Goal: Task Accomplishment & Management: Manage account settings

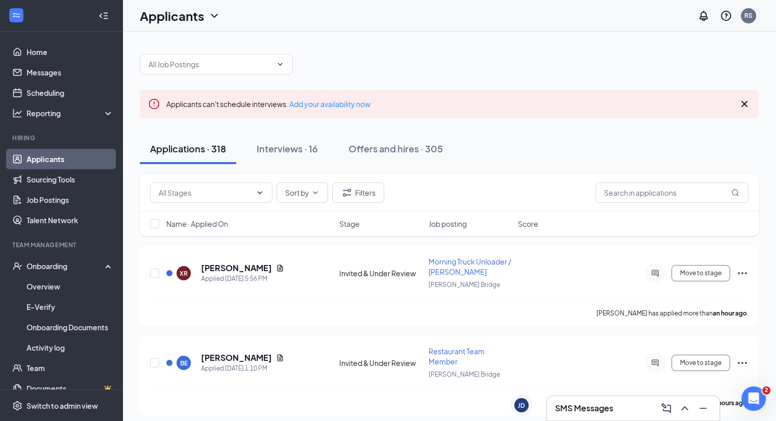
click at [627, 206] on div "Sort by Filters" at bounding box center [449, 192] width 619 height 37
click at [610, 196] on input "text" at bounding box center [671, 193] width 153 height 20
type input "[PERSON_NAME]"
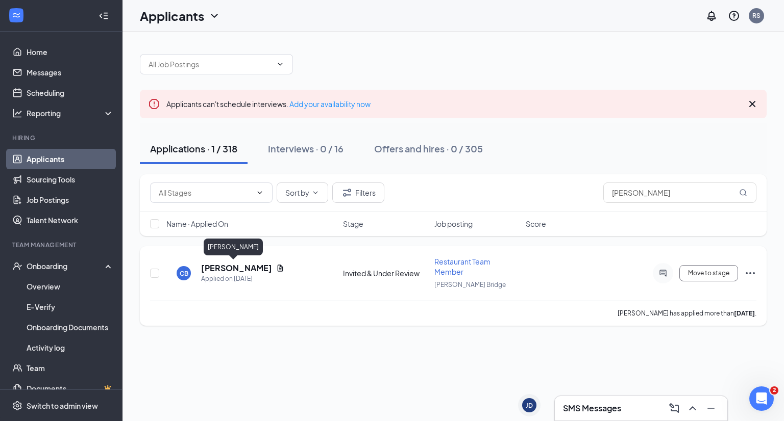
click at [216, 263] on h5 "[PERSON_NAME]" at bounding box center [236, 268] width 71 height 11
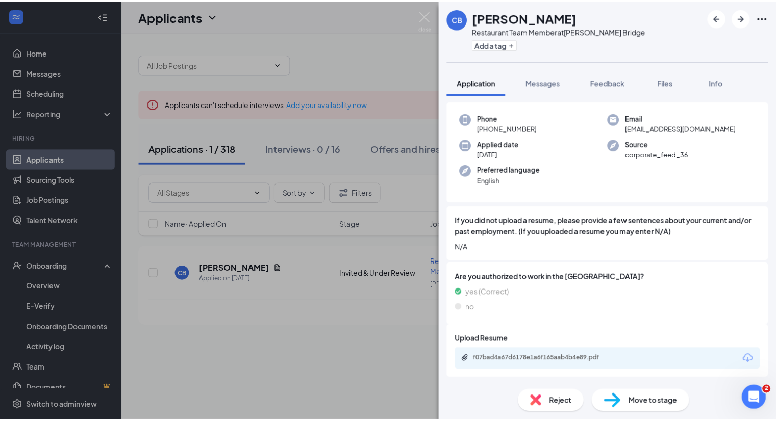
scroll to position [38, 0]
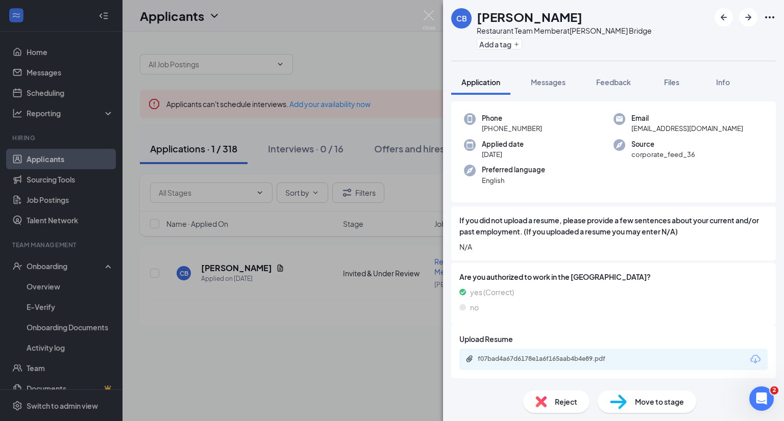
click at [633, 409] on div "Move to stage" at bounding box center [646, 402] width 98 height 22
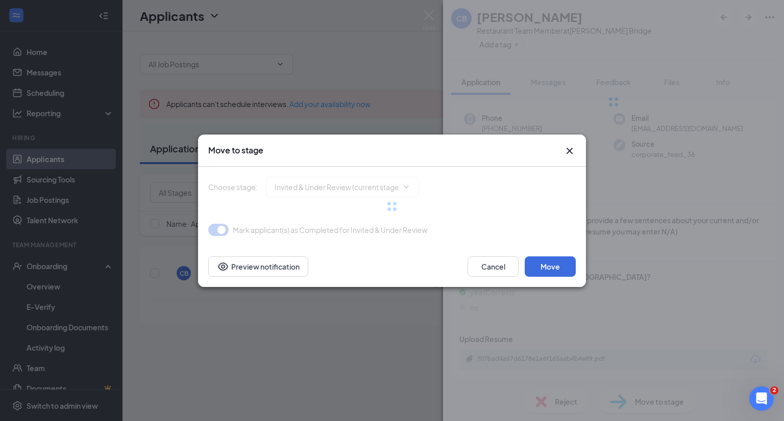
type input "Offer Letter/Onboarding (final stage)"
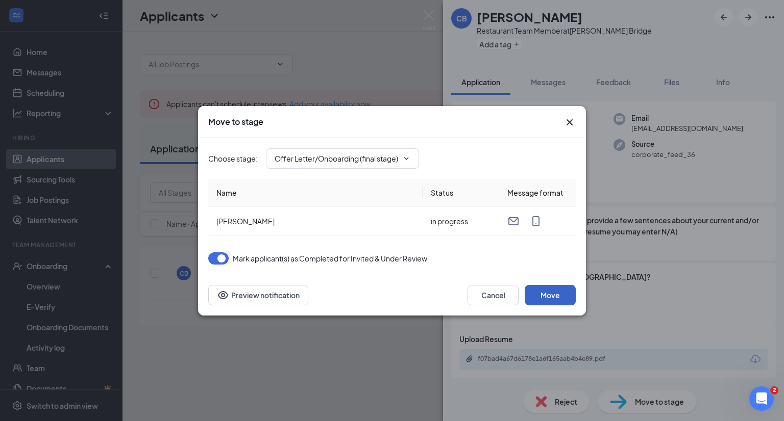
click at [548, 297] on button "Move" at bounding box center [550, 295] width 51 height 20
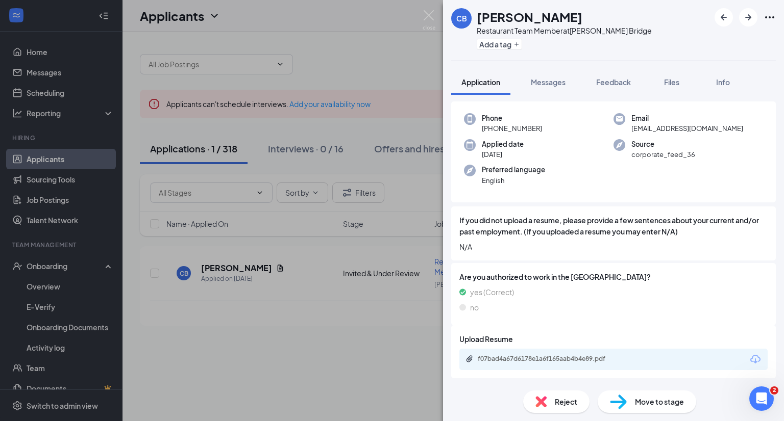
click at [254, 347] on div "CB [PERSON_NAME] Restaurant Team Member at [PERSON_NAME][GEOGRAPHIC_DATA] Add a…" at bounding box center [392, 210] width 784 height 421
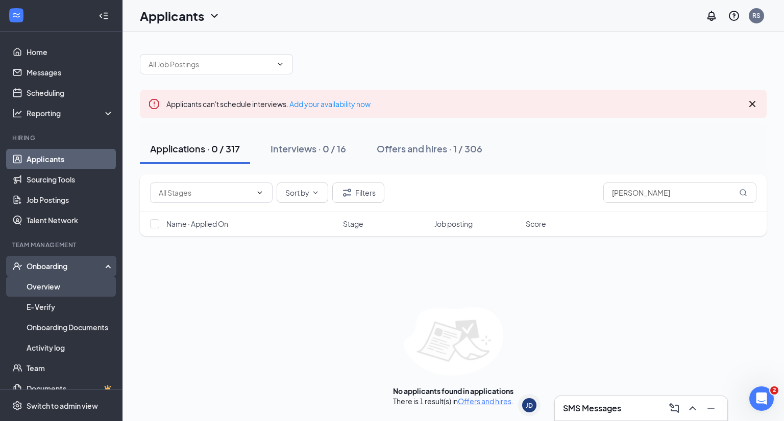
click at [71, 288] on link "Overview" at bounding box center [70, 287] width 87 height 20
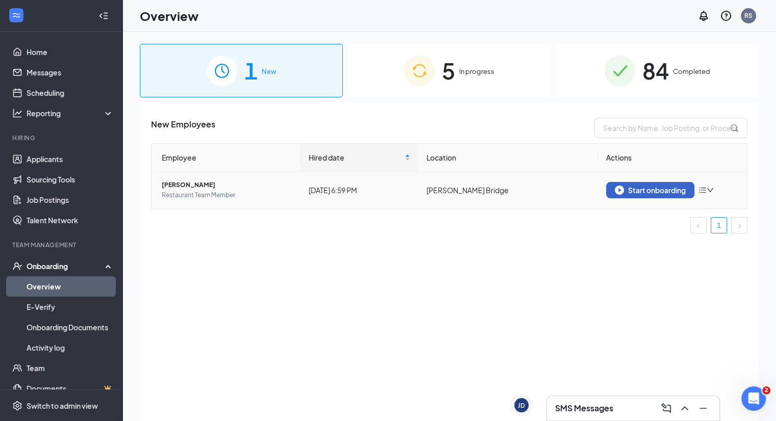
click at [633, 188] on div "Start onboarding" at bounding box center [650, 190] width 71 height 9
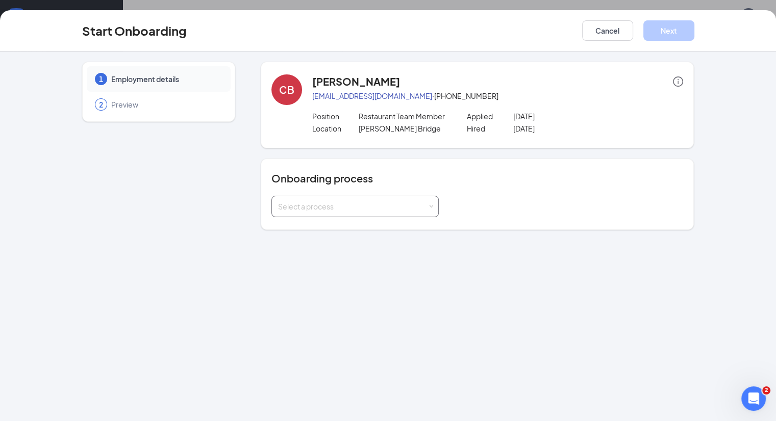
click at [285, 202] on div "Select a process" at bounding box center [352, 207] width 149 height 10
click at [286, 227] on span "New Team Member Onboarding" at bounding box center [302, 227] width 107 height 9
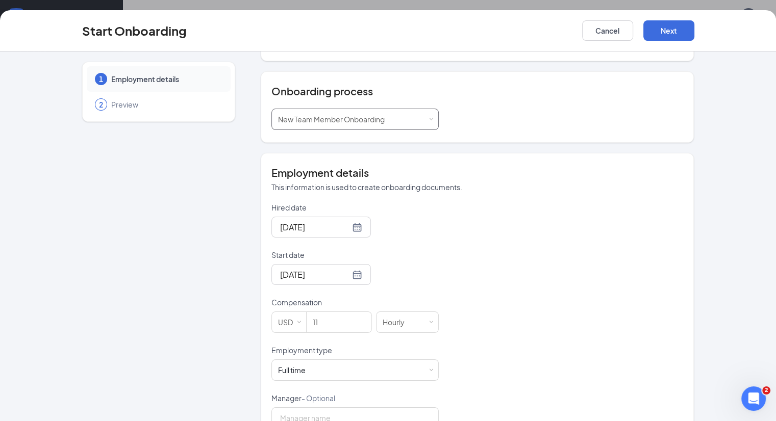
scroll to position [88, 0]
click at [402, 239] on form "Hired date [DATE] Start date [DATE] Compensation USD 11 [DEMOGRAPHIC_DATA] Empl…" at bounding box center [354, 369] width 167 height 334
click at [316, 271] on div at bounding box center [321, 274] width 82 height 13
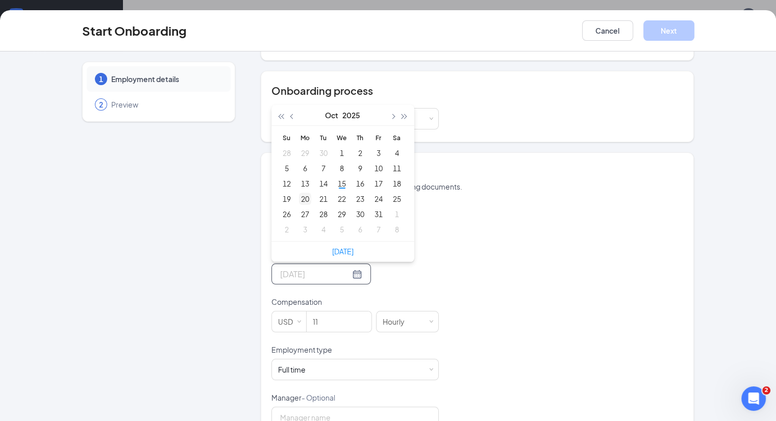
type input "[DATE]"
click at [299, 198] on div "20" at bounding box center [305, 199] width 12 height 12
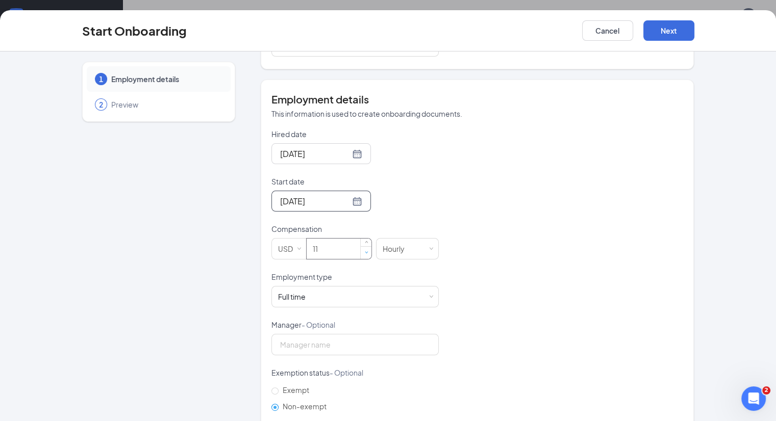
scroll to position [165, 0]
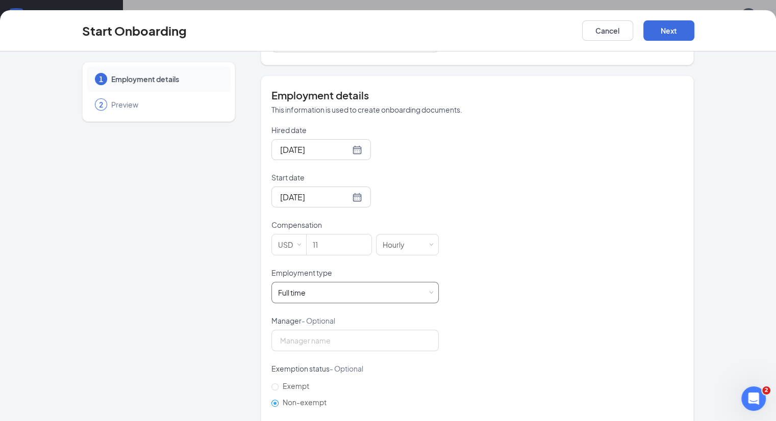
click at [292, 287] on div "Full time Works 30+ hours per week and is reasonably expected to work" at bounding box center [355, 293] width 154 height 20
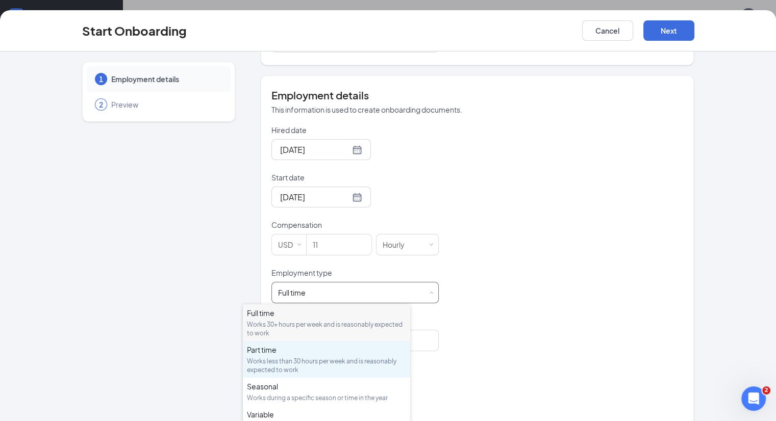
click at [295, 366] on div "Works less than 30 hours per week and is reasonably expected to work" at bounding box center [326, 365] width 159 height 17
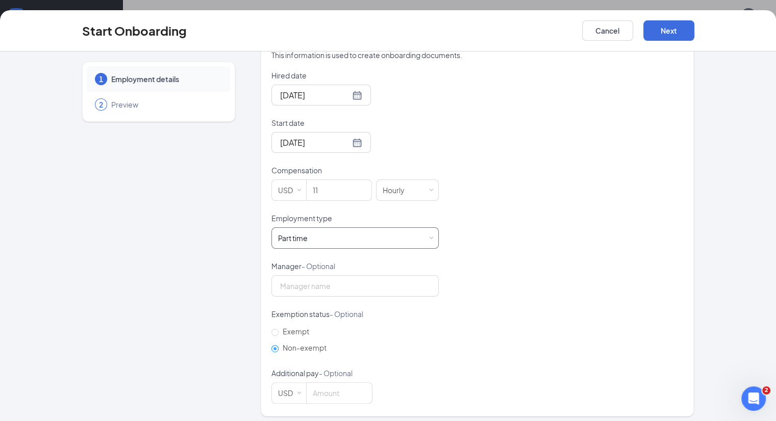
scroll to position [224, 0]
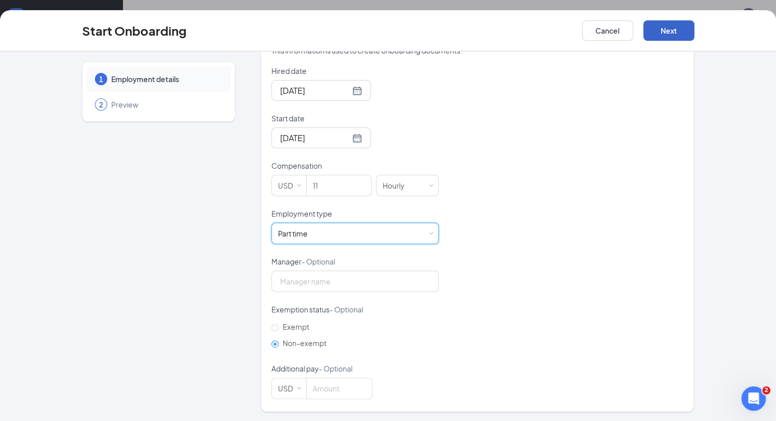
click at [694, 33] on button "Next" at bounding box center [668, 30] width 51 height 20
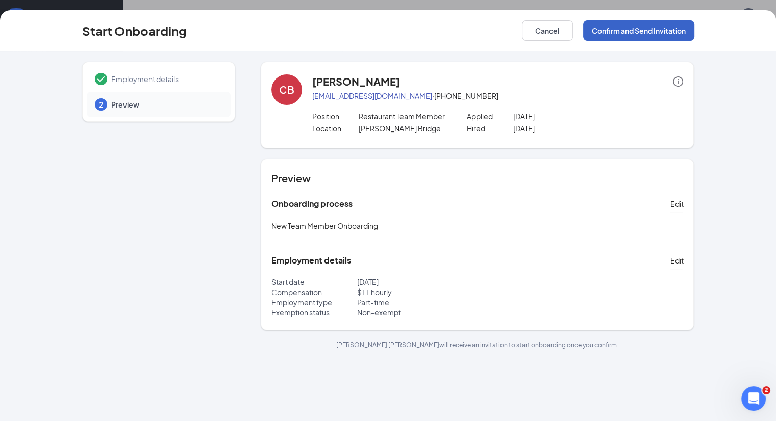
click at [694, 27] on button "Confirm and Send Invitation" at bounding box center [638, 30] width 111 height 20
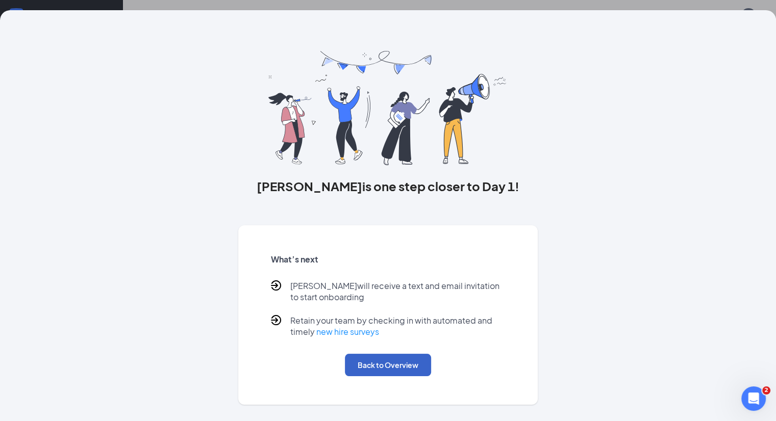
click at [373, 377] on button "Back to Overview" at bounding box center [388, 365] width 86 height 22
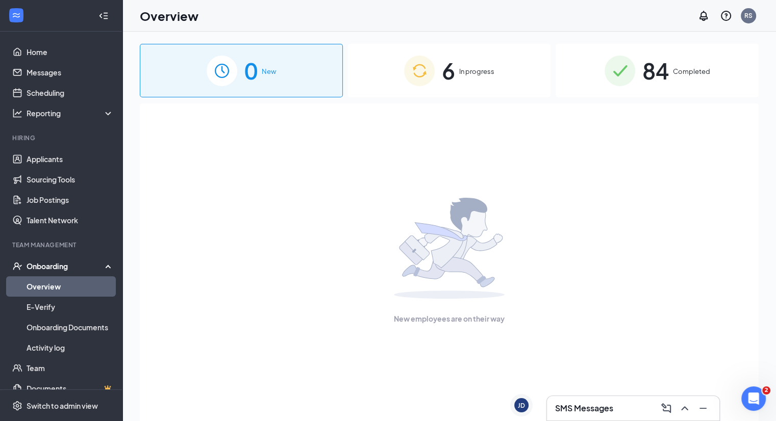
drag, startPoint x: 451, startPoint y: 76, endPoint x: 449, endPoint y: 83, distance: 7.8
click at [451, 76] on span "6" at bounding box center [448, 70] width 13 height 35
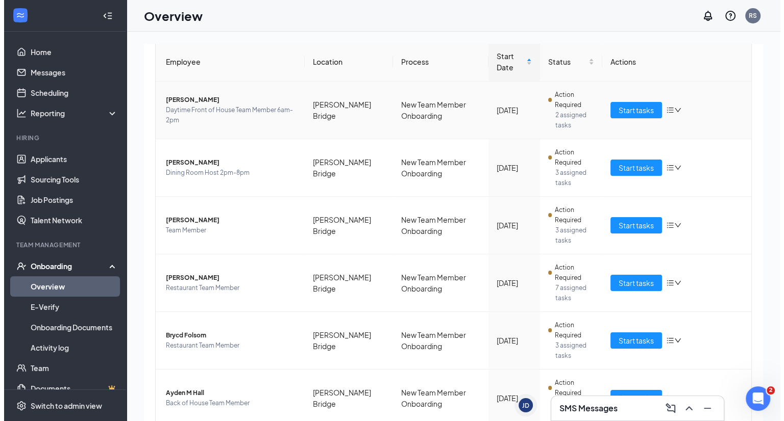
scroll to position [102, 0]
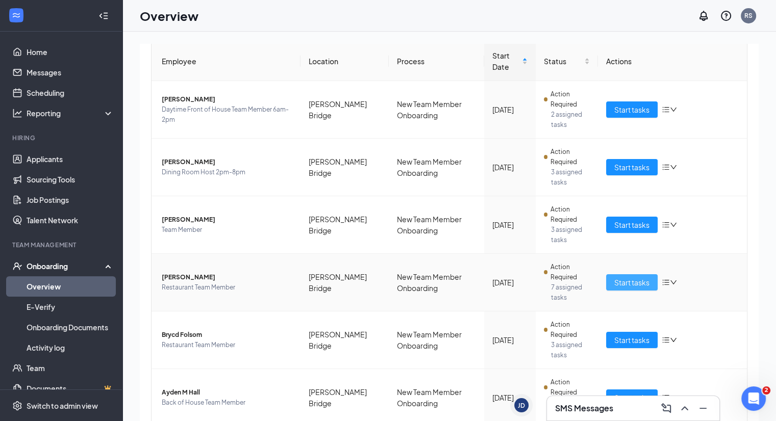
click at [647, 285] on button "Start tasks" at bounding box center [632, 282] width 52 height 16
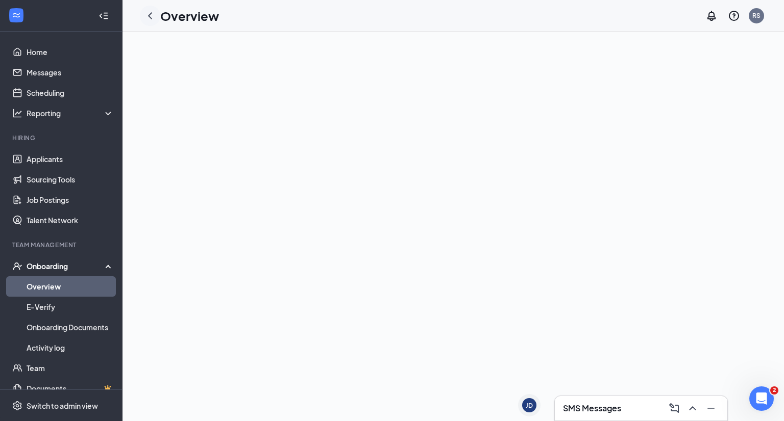
click at [144, 16] on icon "ChevronLeft" at bounding box center [150, 16] width 12 height 12
